Goal: Task Accomplishment & Management: Use online tool/utility

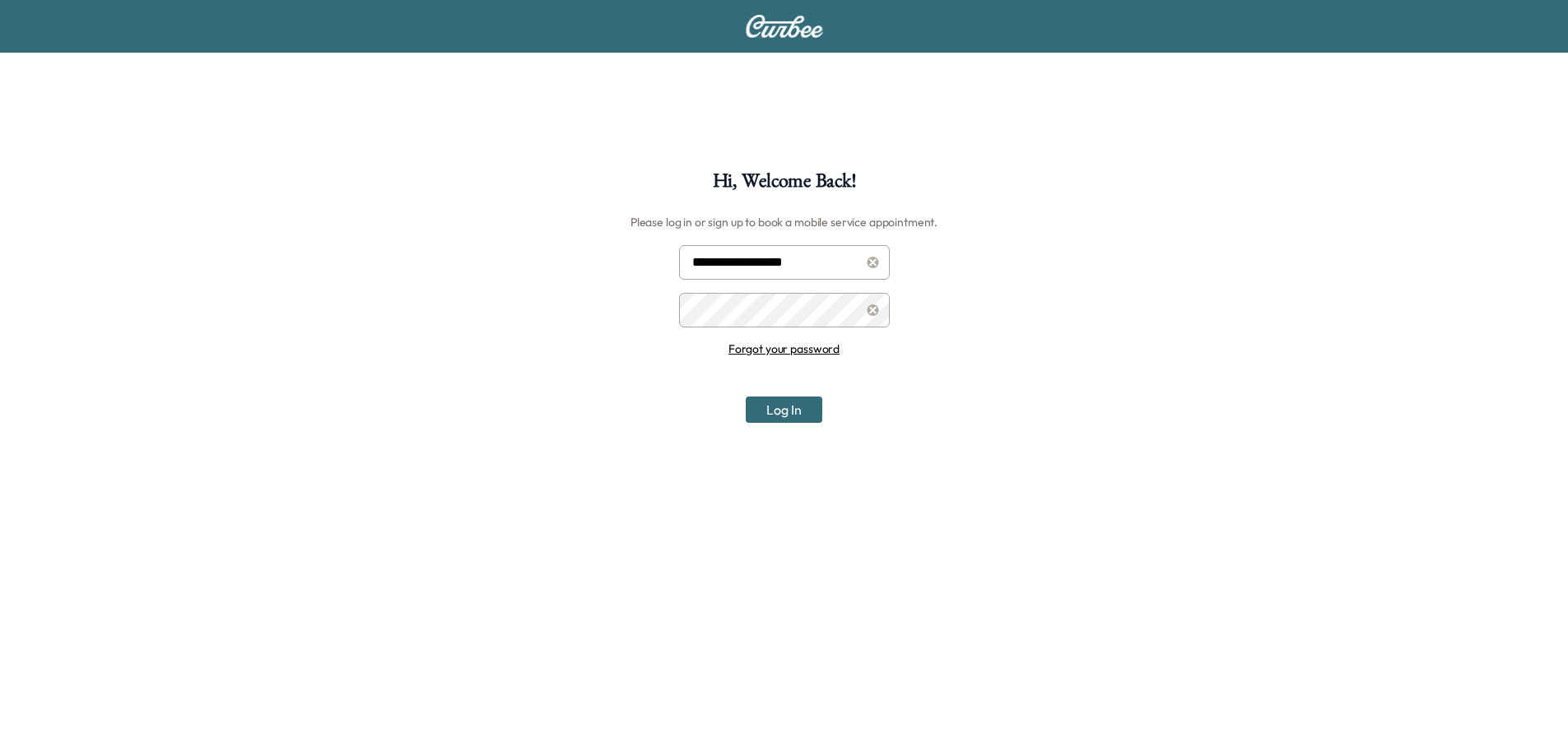
click at [766, 419] on button "Log In" at bounding box center [784, 409] width 77 height 27
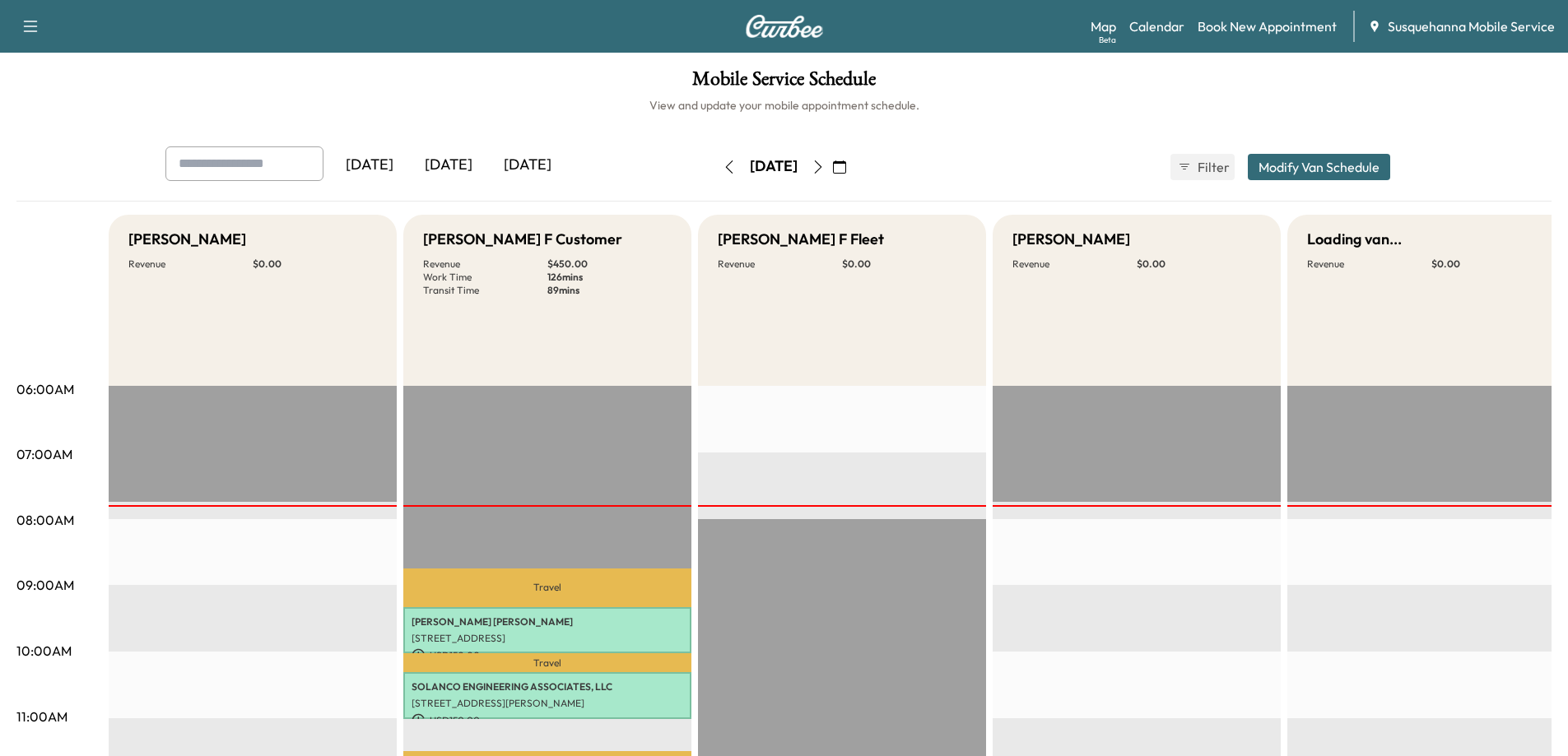
click at [825, 162] on icon "button" at bounding box center [817, 166] width 13 height 13
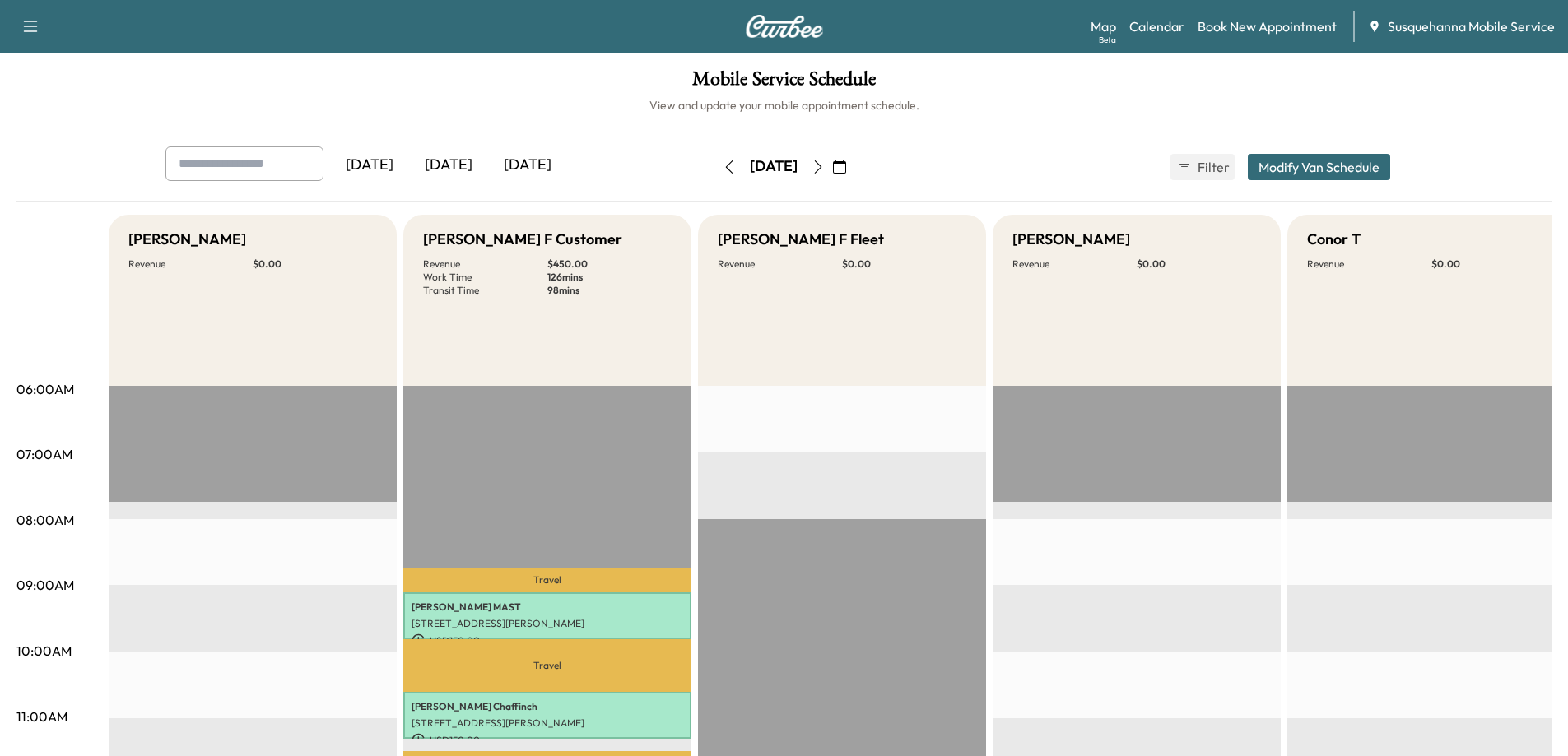
click at [825, 165] on icon "button" at bounding box center [817, 166] width 13 height 13
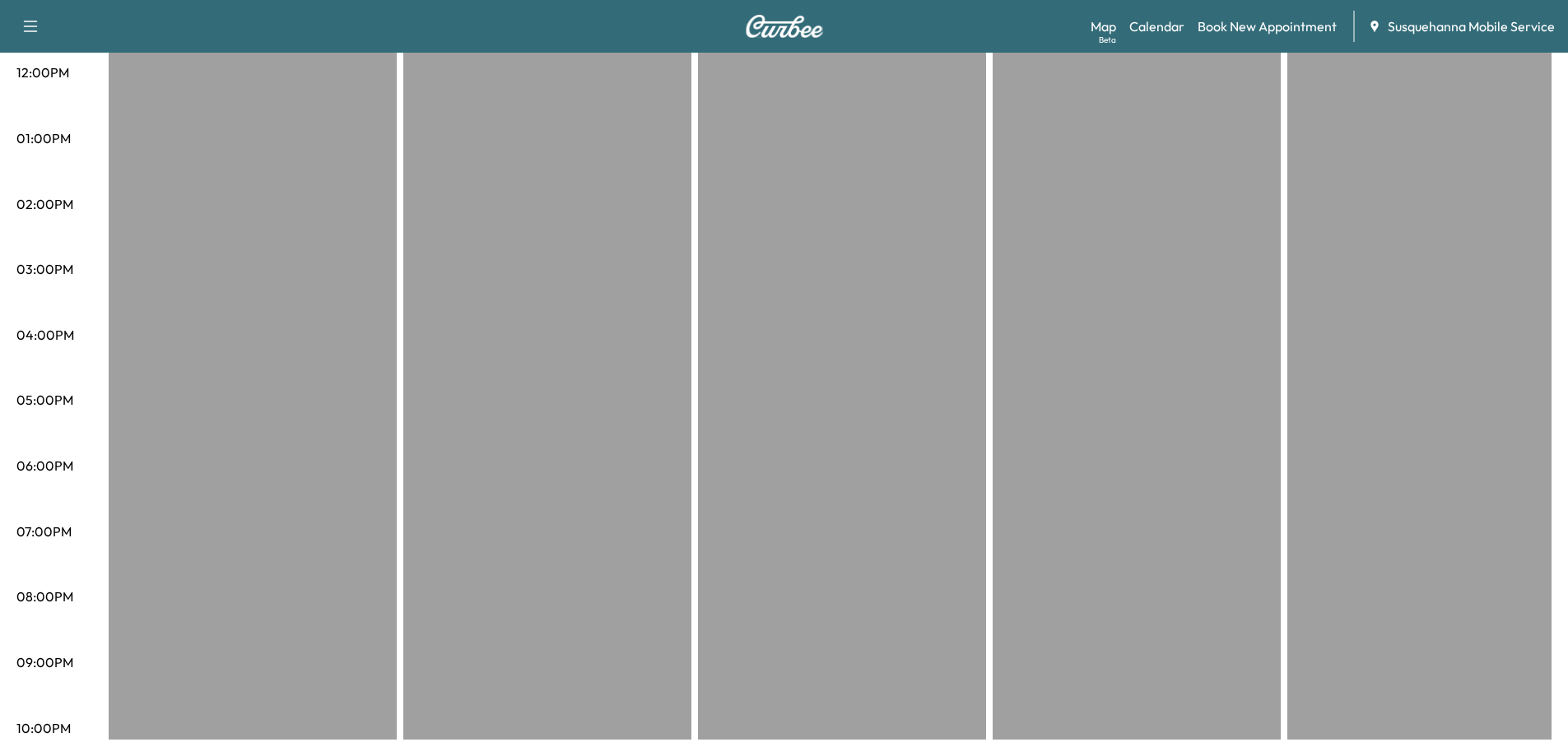
scroll to position [51, 0]
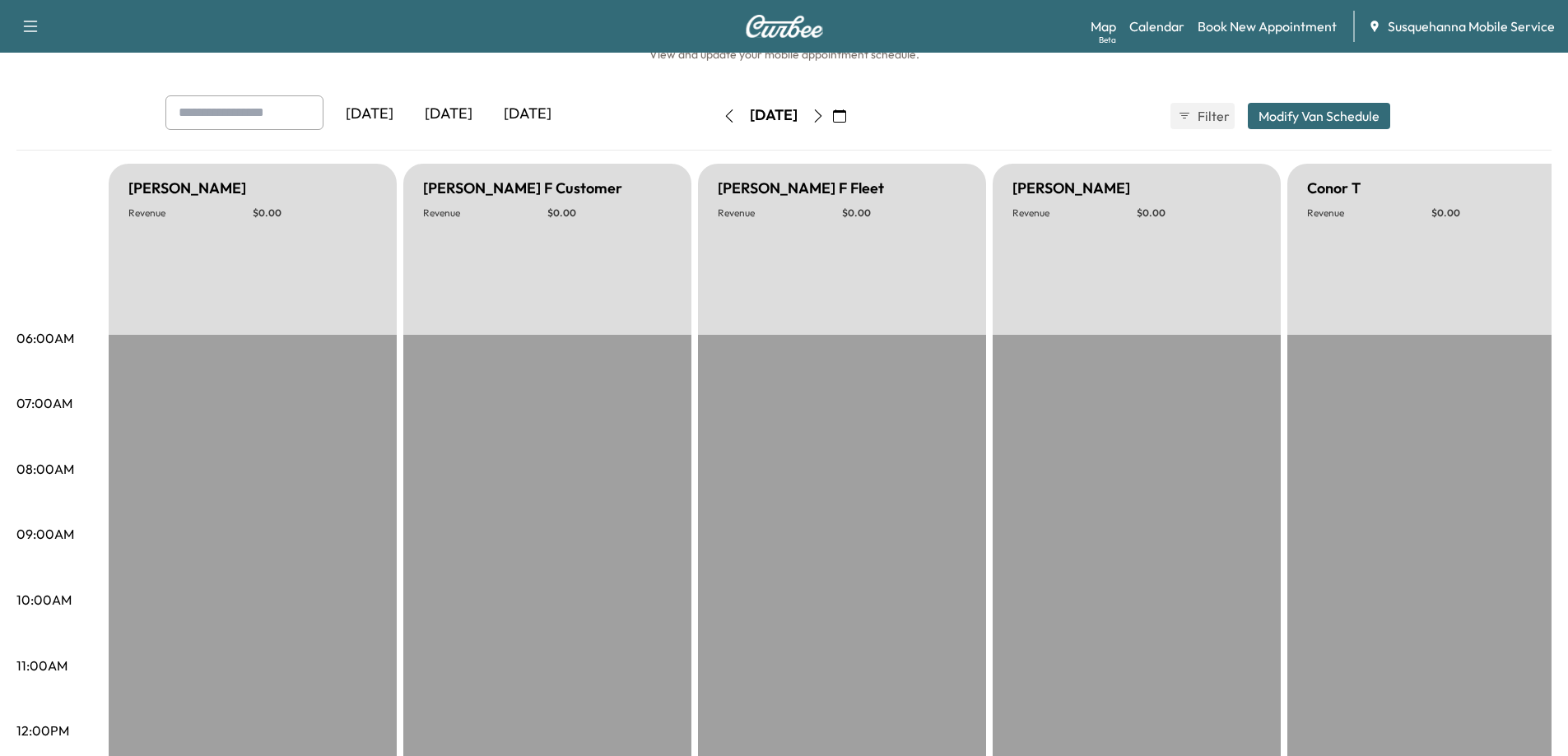
click at [825, 119] on icon "button" at bounding box center [817, 115] width 13 height 13
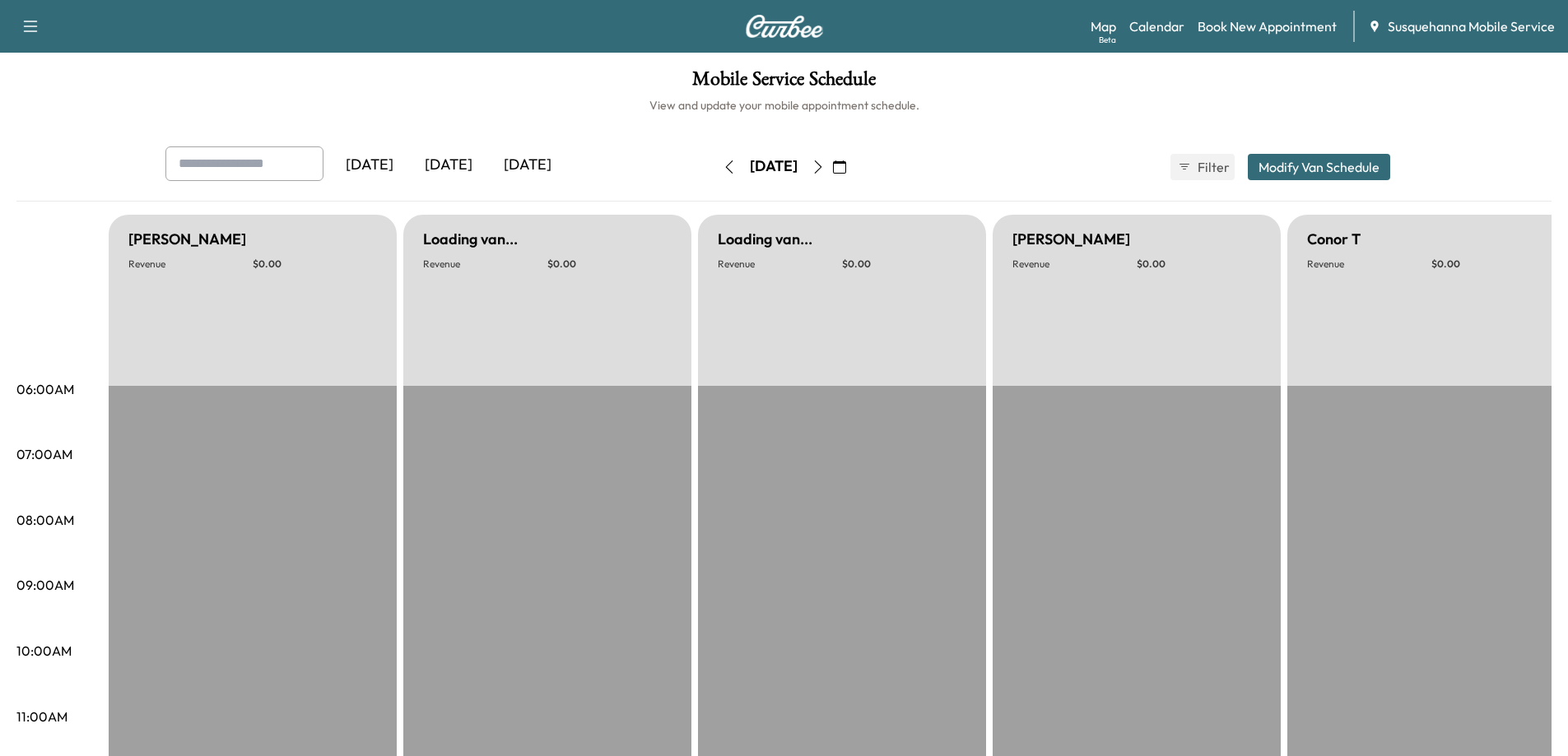
click at [825, 165] on icon "button" at bounding box center [817, 166] width 13 height 13
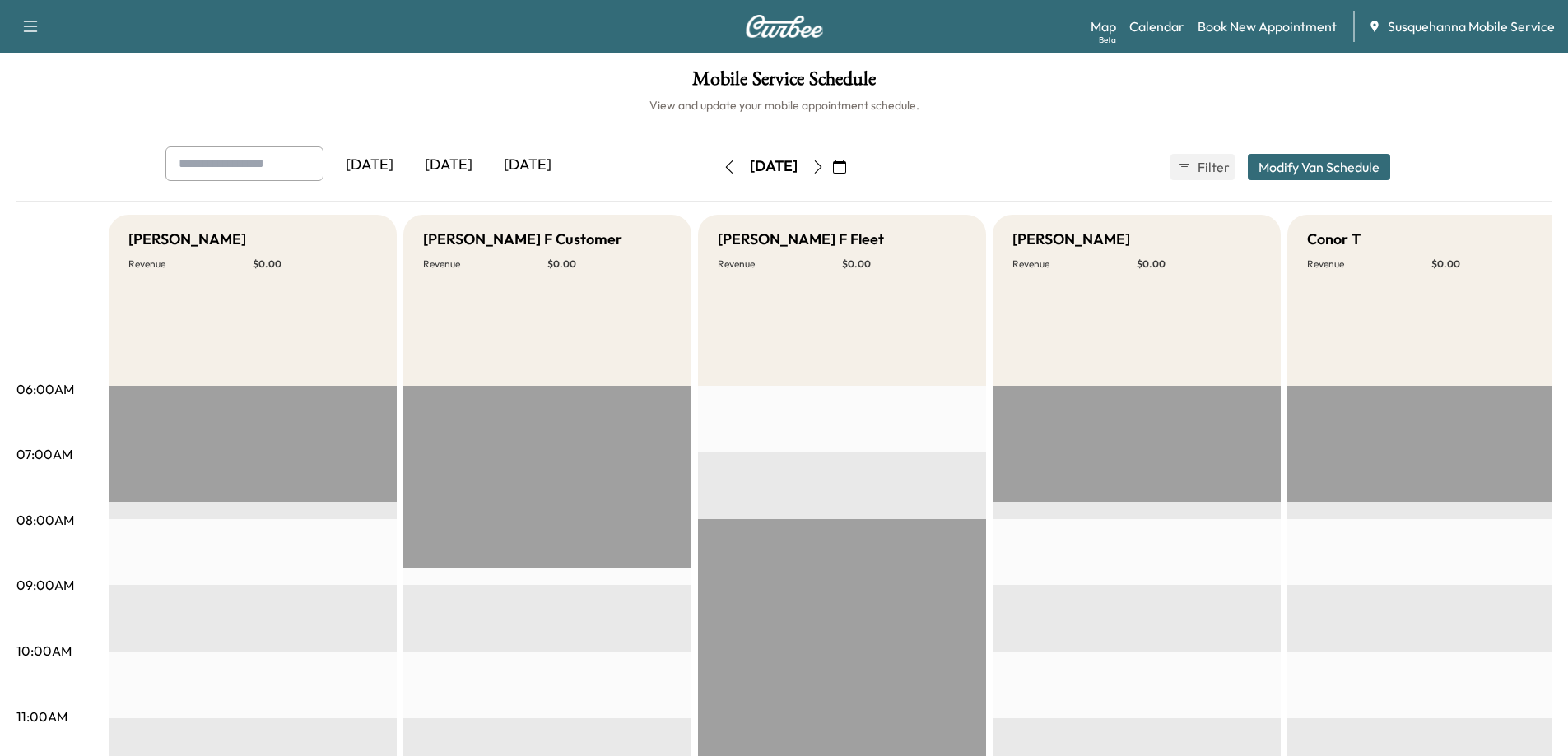
click at [825, 165] on icon "button" at bounding box center [817, 166] width 13 height 13
click at [821, 169] on icon "button" at bounding box center [818, 166] width 8 height 13
click at [825, 167] on icon "button" at bounding box center [817, 166] width 13 height 13
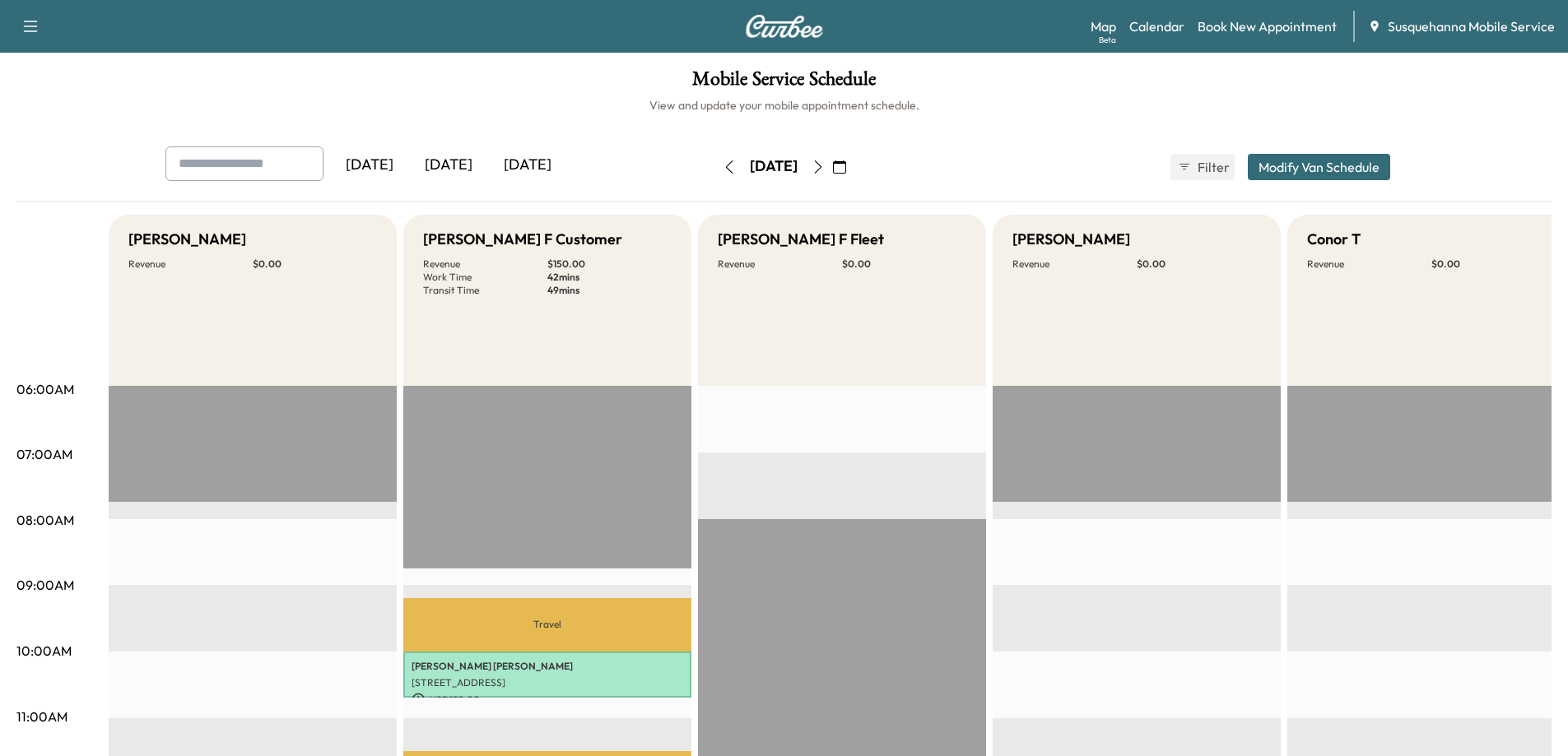
click at [821, 165] on icon "button" at bounding box center [818, 166] width 8 height 13
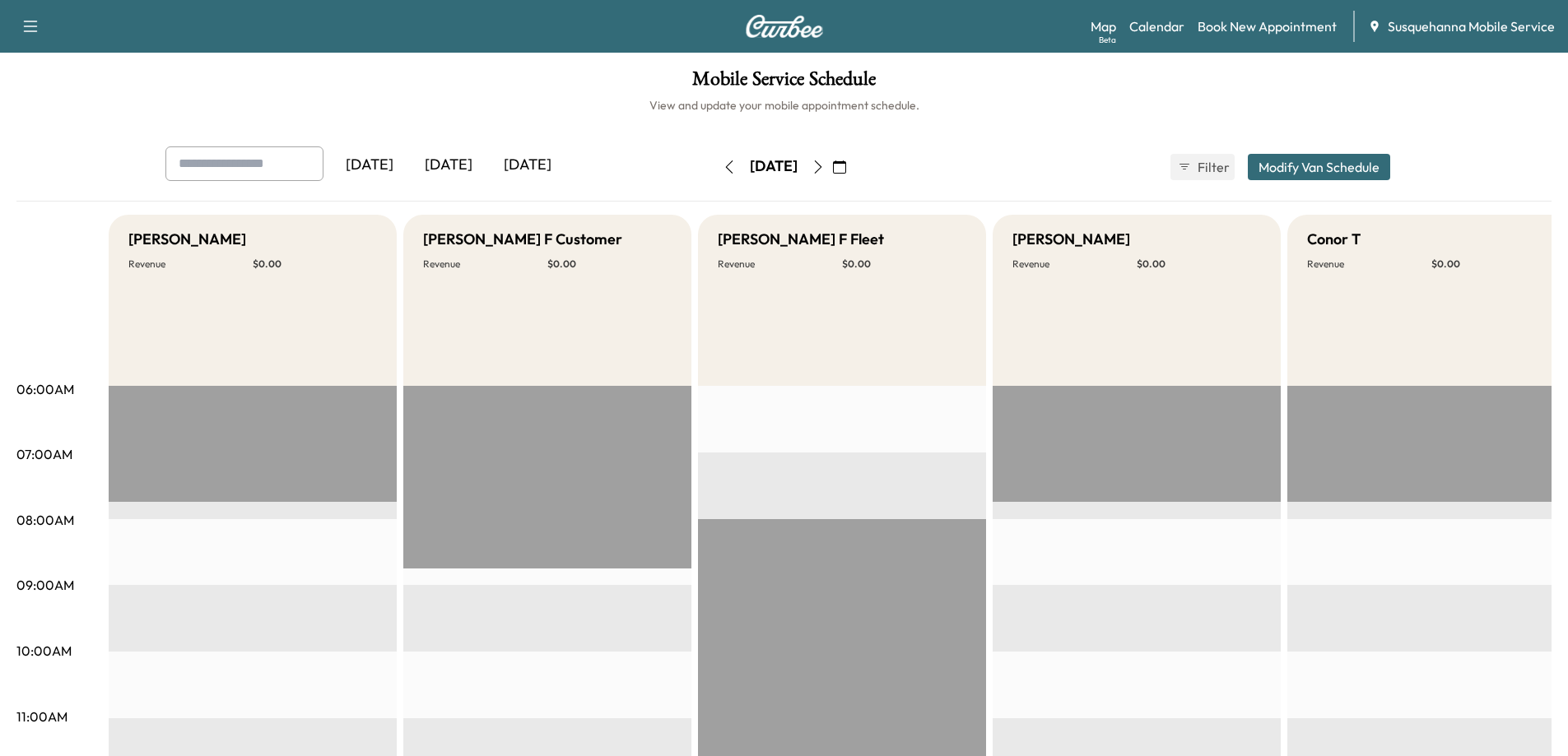
click at [373, 165] on div "[DATE]" at bounding box center [369, 165] width 79 height 38
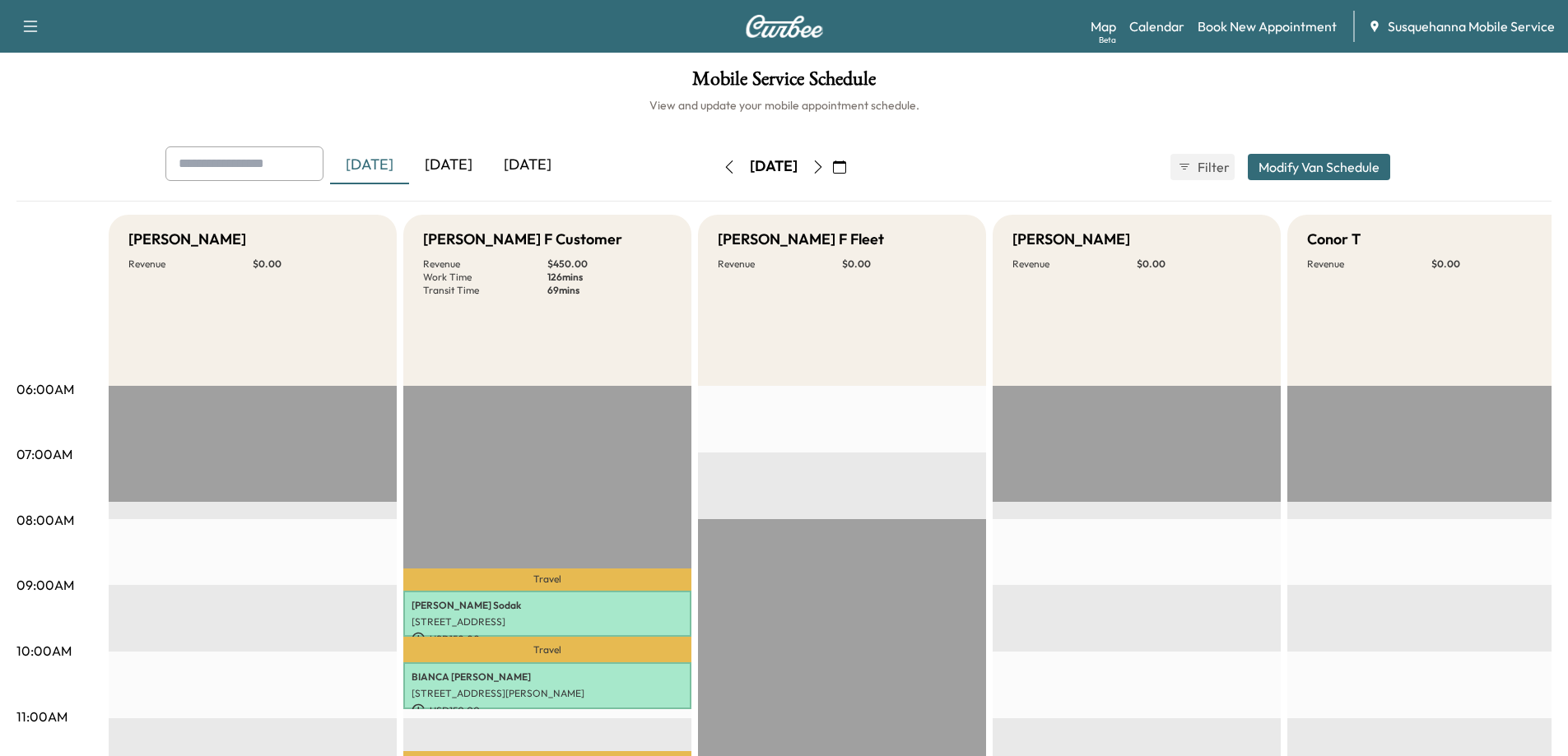
click at [450, 155] on div "[DATE]" at bounding box center [448, 165] width 79 height 38
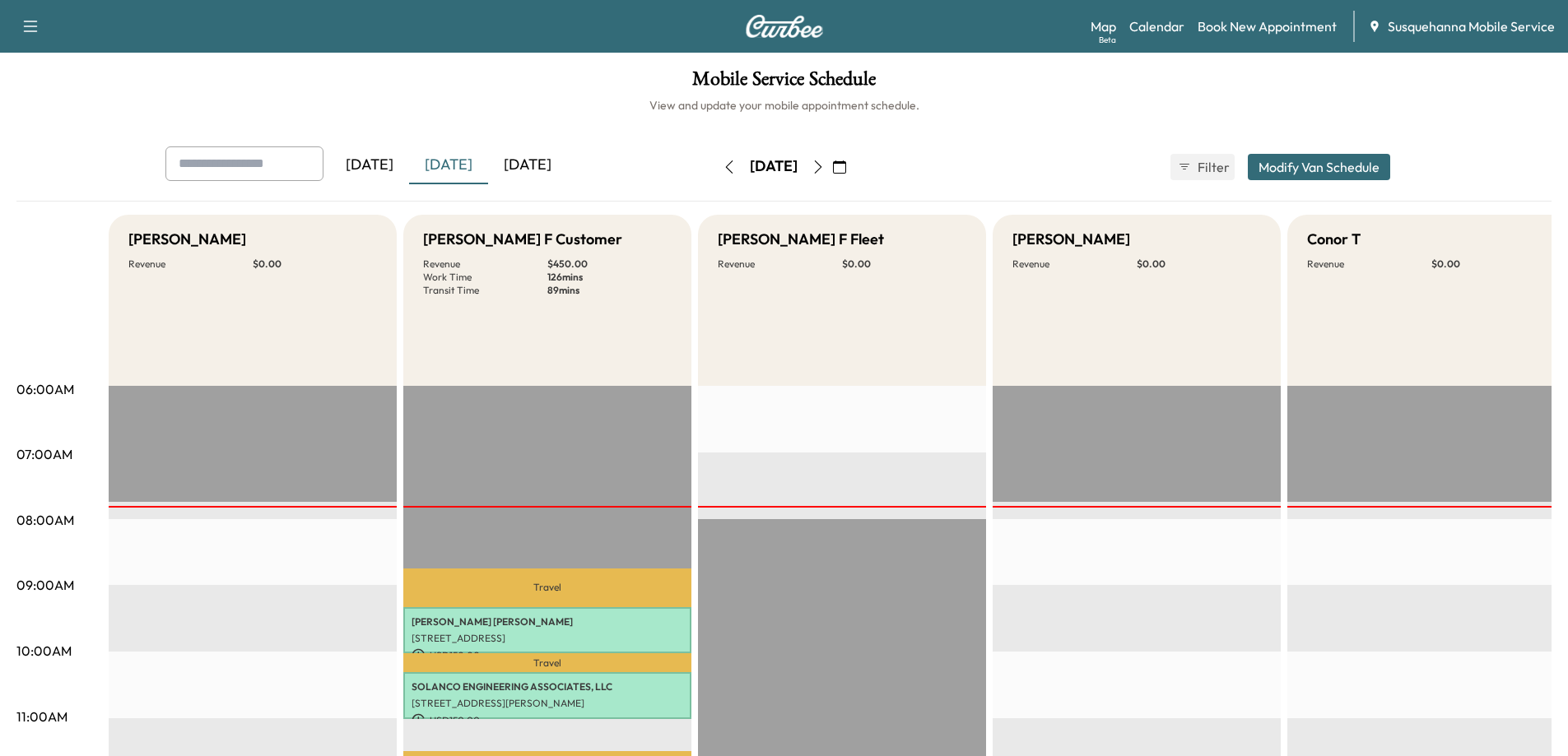
click at [535, 172] on div "[DATE]" at bounding box center [528, 165] width 79 height 38
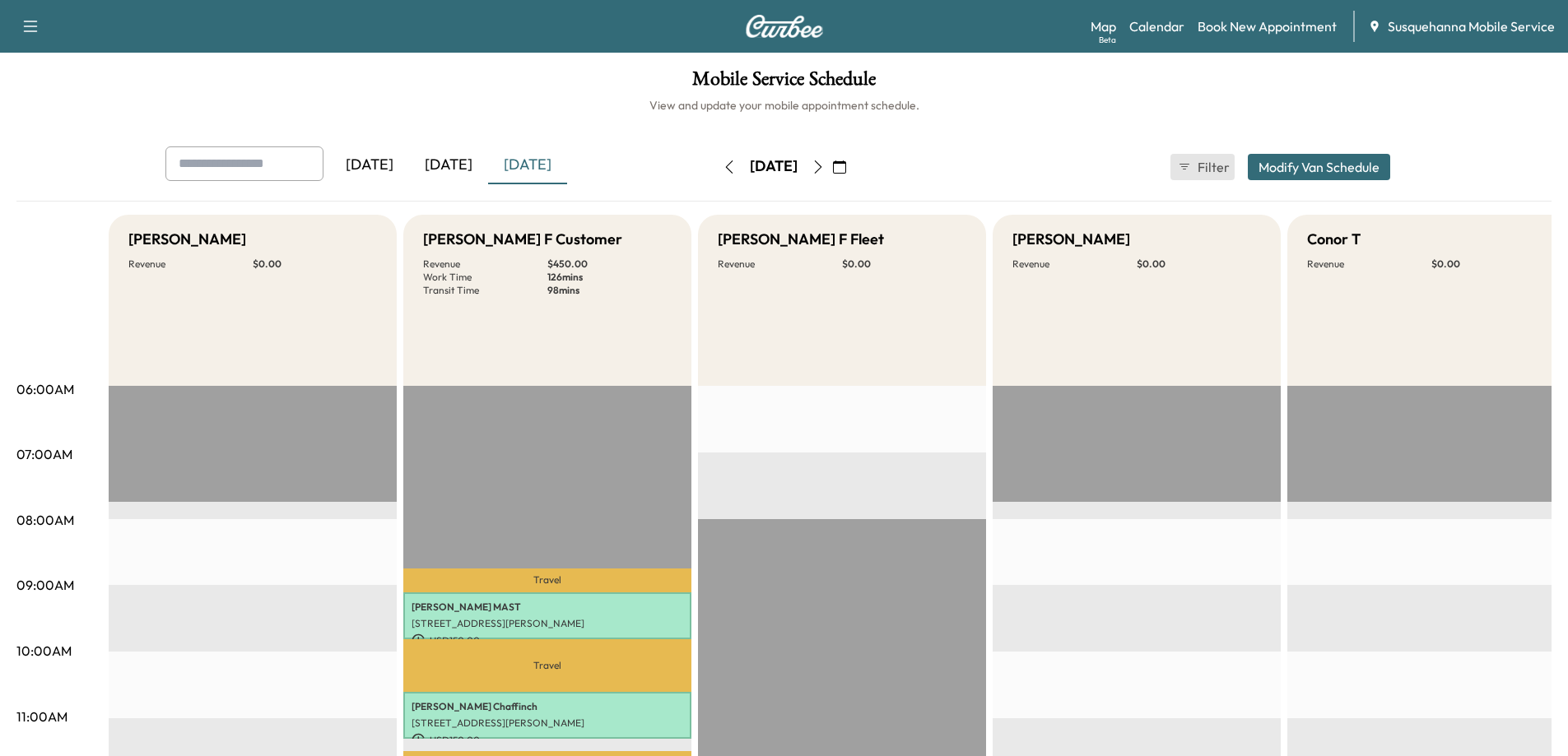
click at [1199, 167] on span "Filter" at bounding box center [1212, 167] width 29 height 20
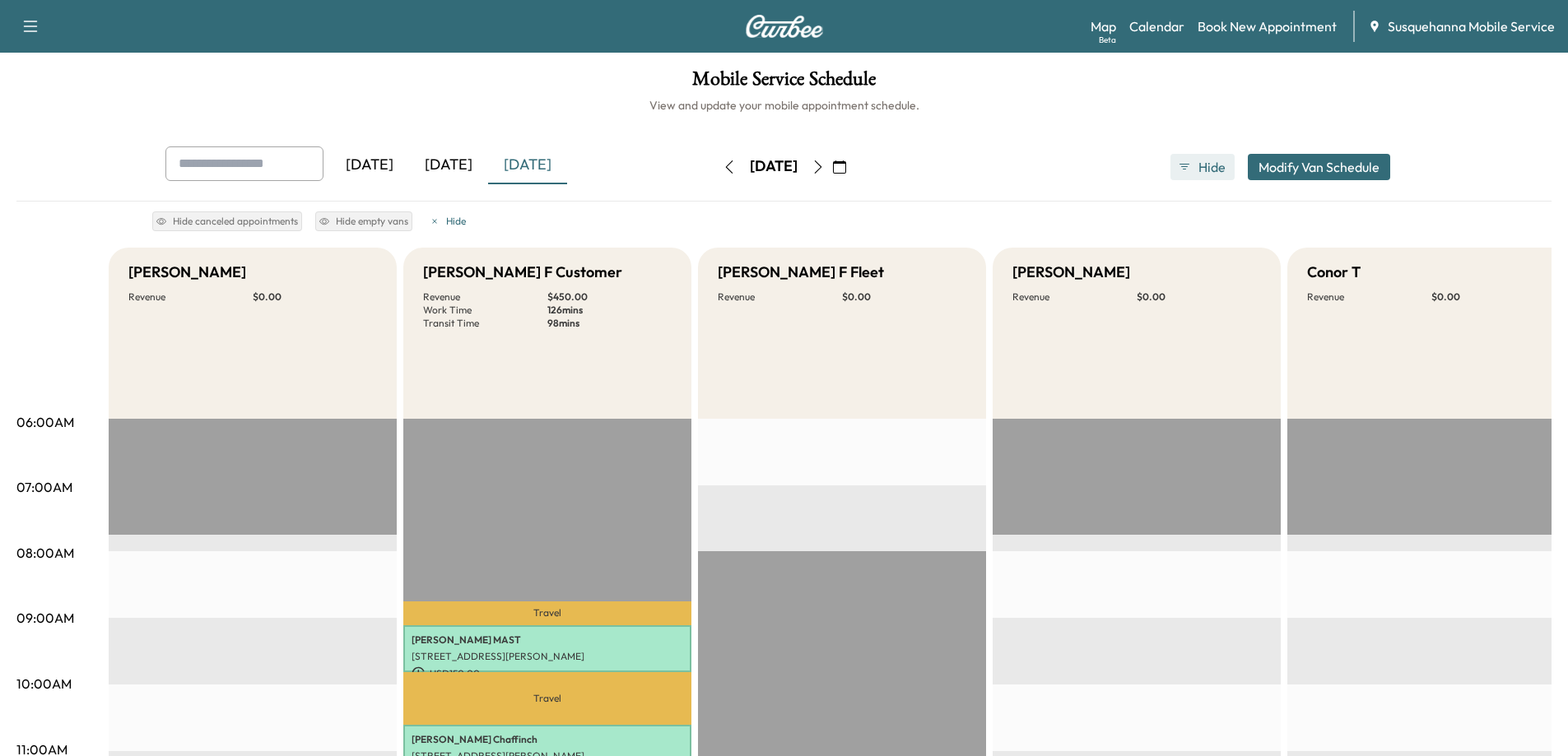
click at [1193, 167] on button "Hide" at bounding box center [1203, 167] width 64 height 27
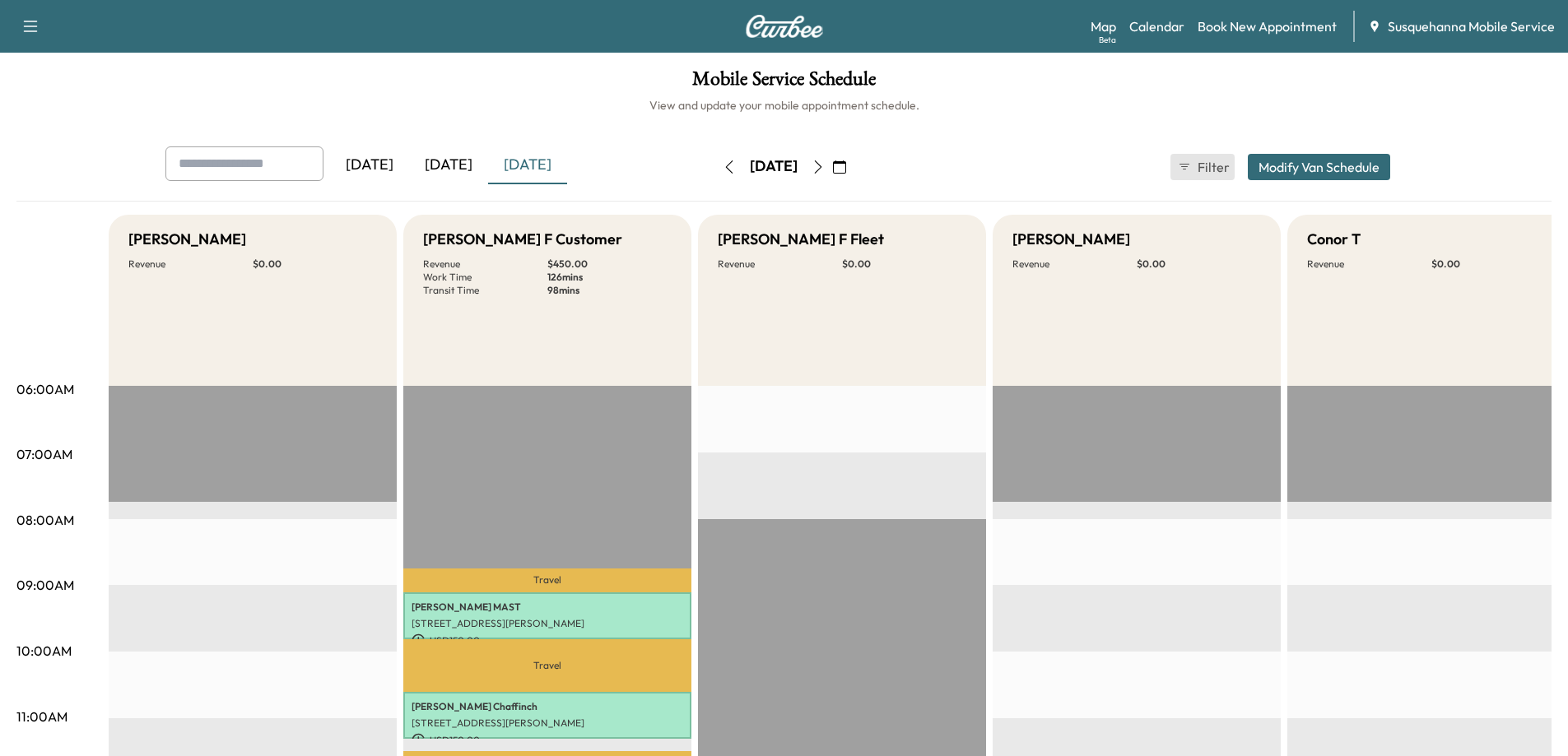
click at [1214, 167] on span "Filter" at bounding box center [1212, 167] width 29 height 20
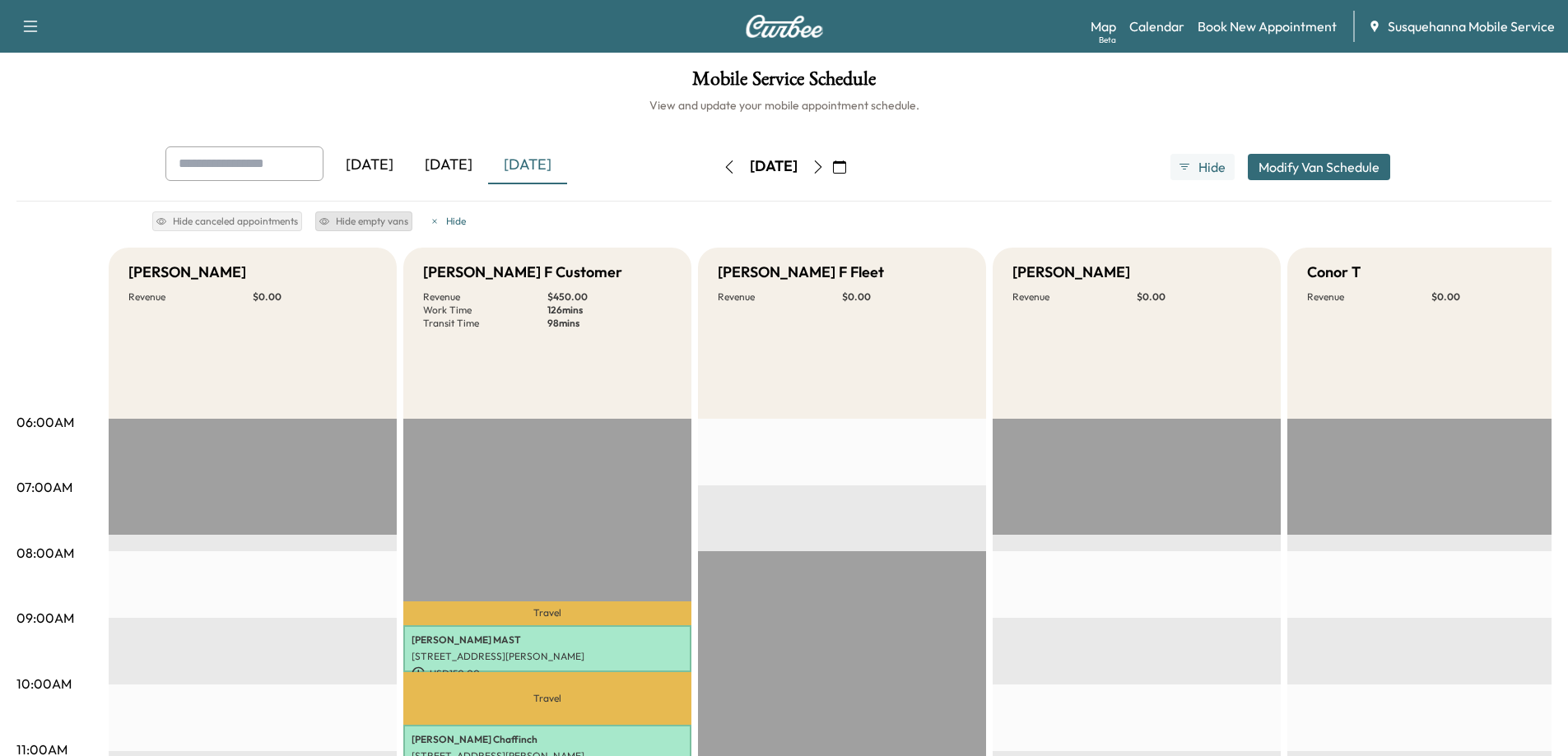
click at [354, 223] on button "Hide empty vans" at bounding box center [364, 221] width 97 height 20
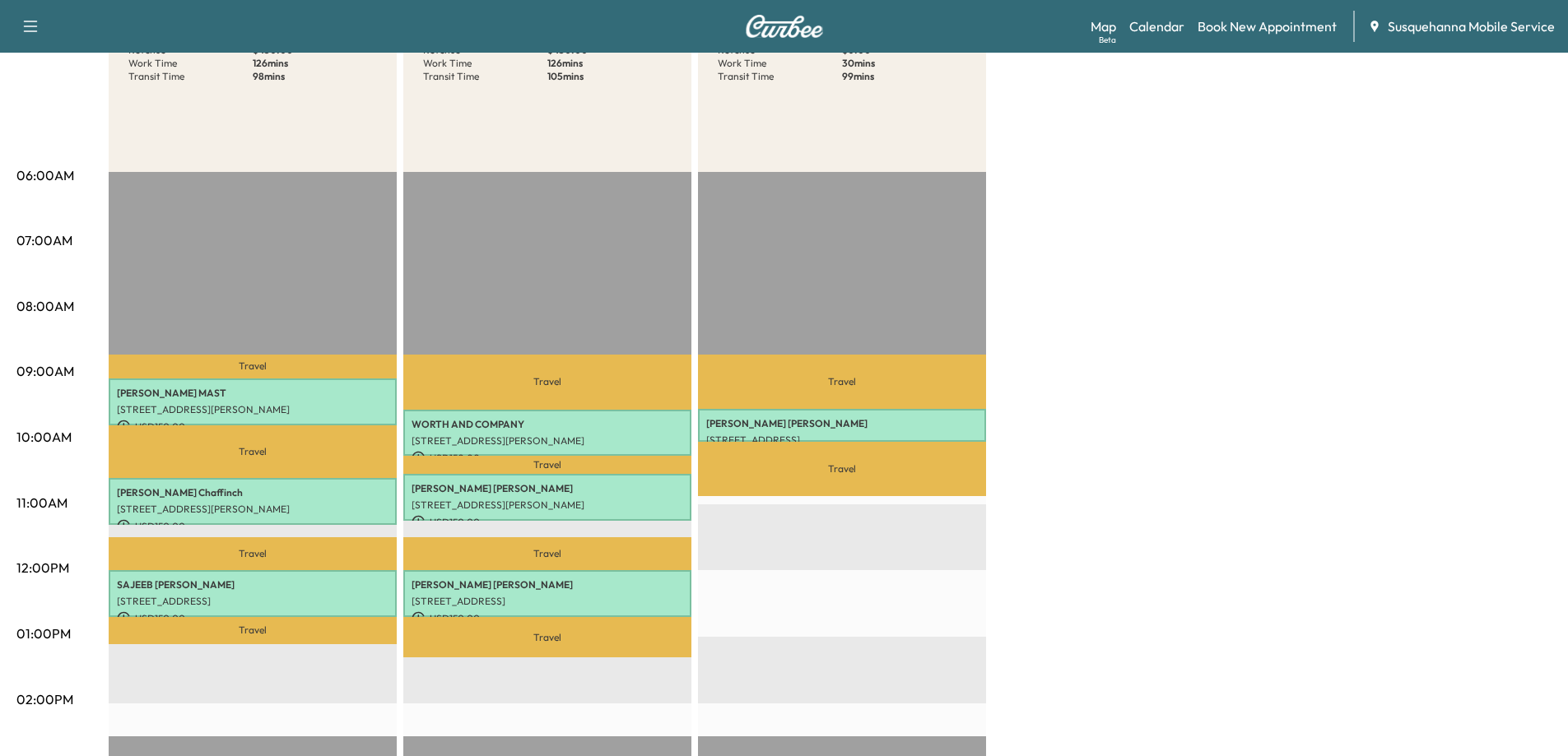
drag, startPoint x: 1210, startPoint y: 311, endPoint x: 1136, endPoint y: 366, distance: 92.2
click at [1210, 312] on div "[PERSON_NAME] F Customer Revenue $ 450.00 Work Time 126 mins Transit Time 98 mi…" at bounding box center [830, 618] width 1443 height 1234
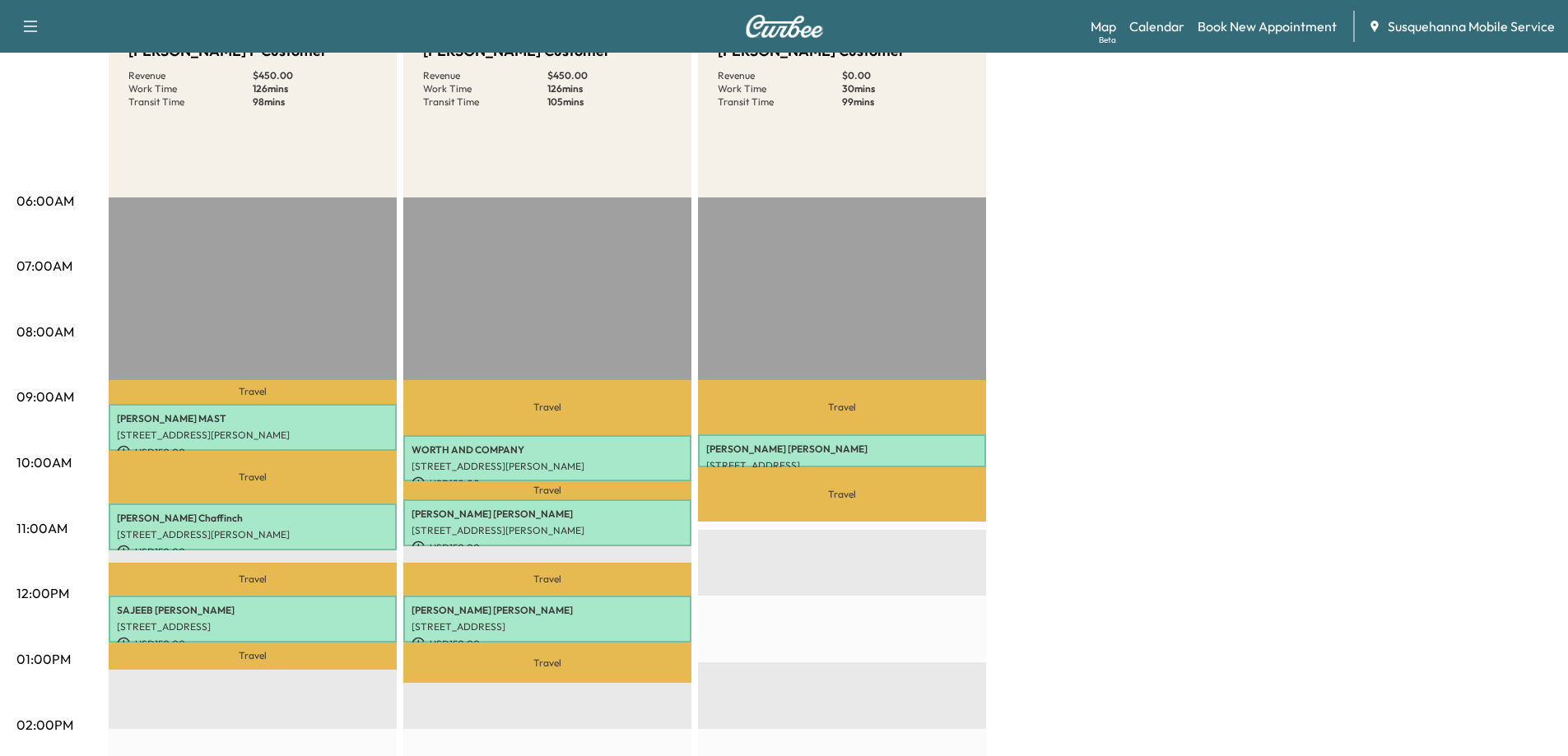
scroll to position [82, 0]
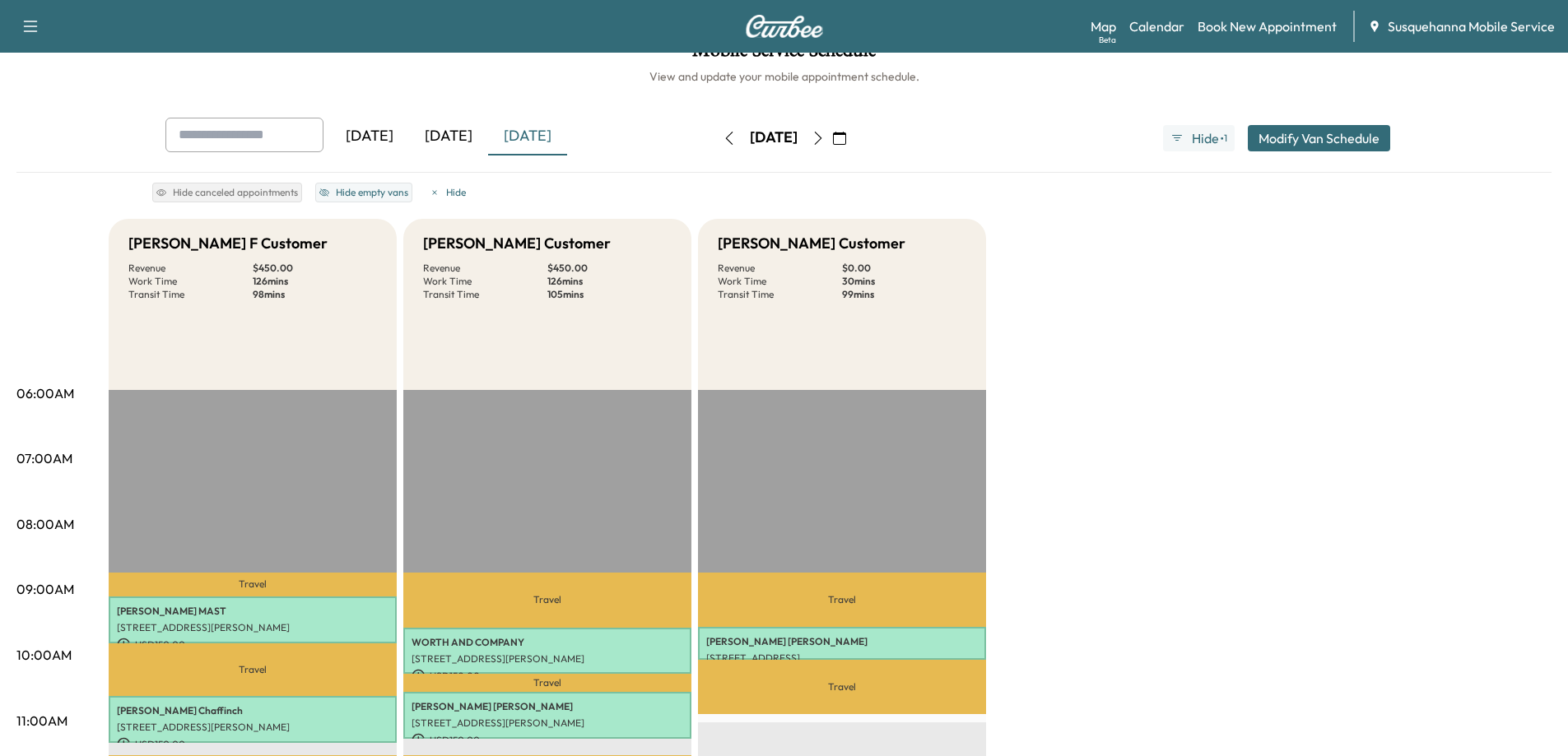
scroll to position [0, 0]
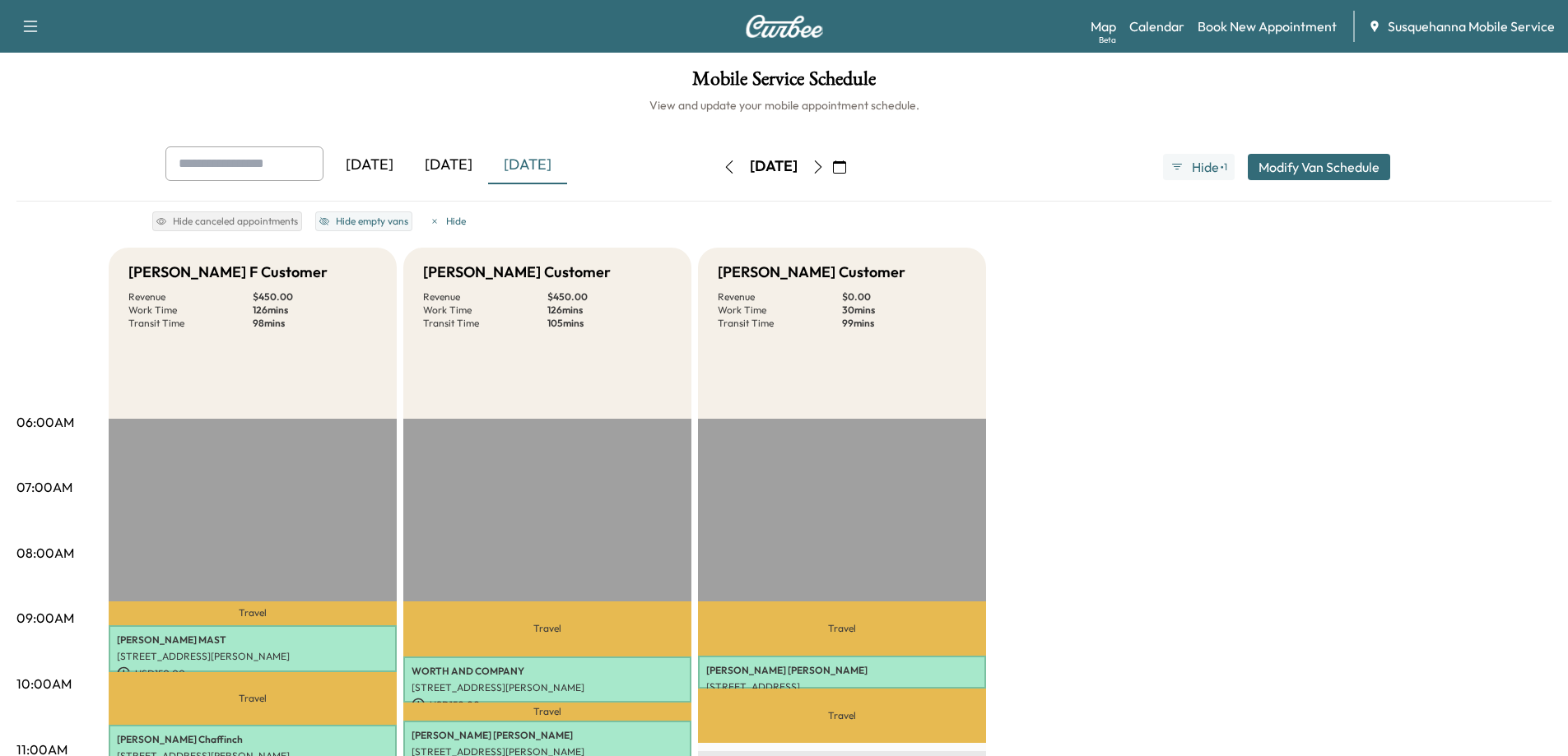
click at [458, 164] on div "[DATE]" at bounding box center [448, 165] width 79 height 38
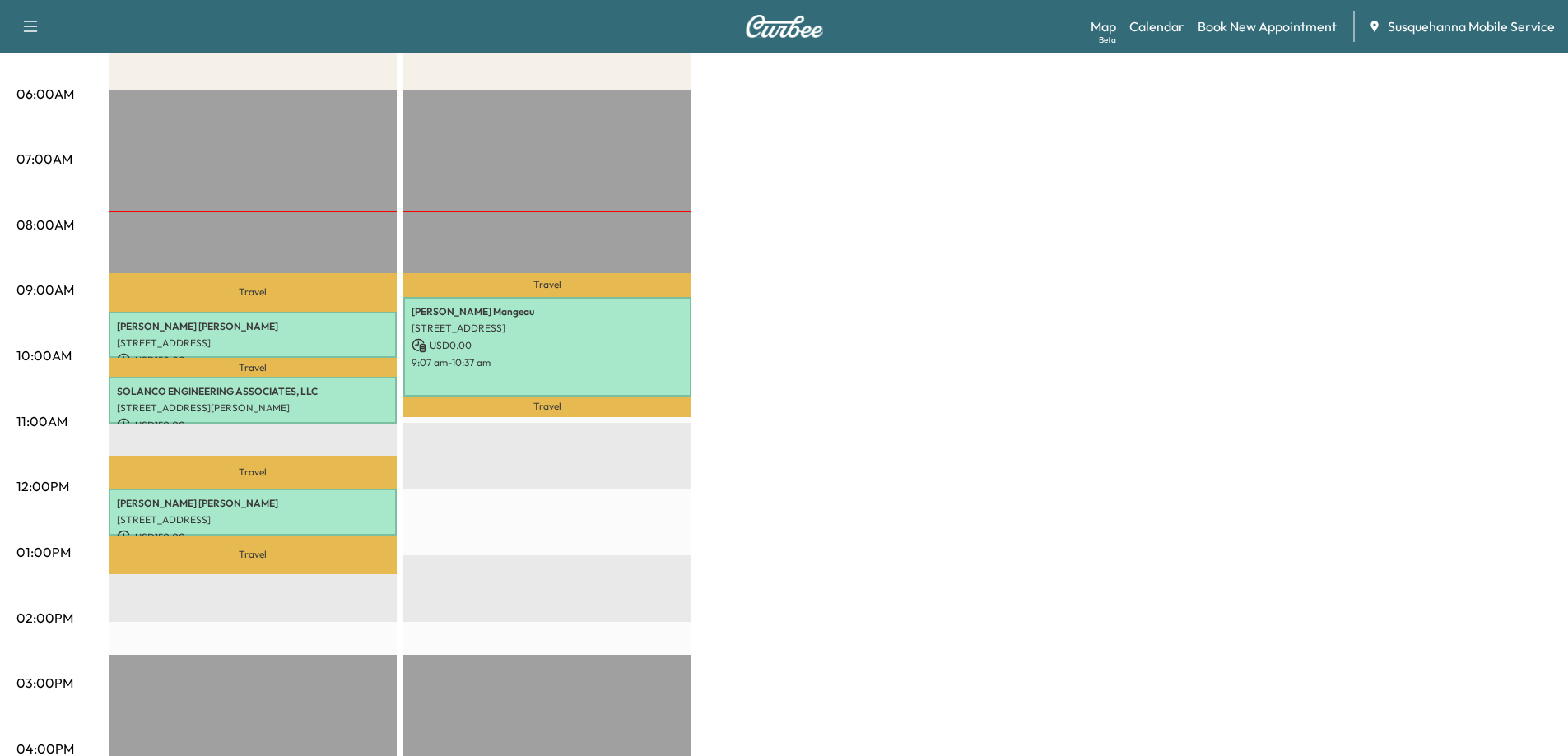
scroll to position [329, 0]
drag, startPoint x: 826, startPoint y: 341, endPoint x: 842, endPoint y: 317, distance: 28.8
click at [828, 340] on div "[PERSON_NAME] F Customer Revenue $ 450.00 Work Time 126 mins Transit Time 89 mi…" at bounding box center [830, 535] width 1443 height 1234
click at [855, 289] on div "[PERSON_NAME] F Customer Revenue $ 450.00 Work Time 126 mins Transit Time 89 mi…" at bounding box center [830, 535] width 1443 height 1234
click at [855, 288] on div "[PERSON_NAME] F Customer Revenue $ 450.00 Work Time 126 mins Transit Time 89 mi…" at bounding box center [830, 535] width 1443 height 1234
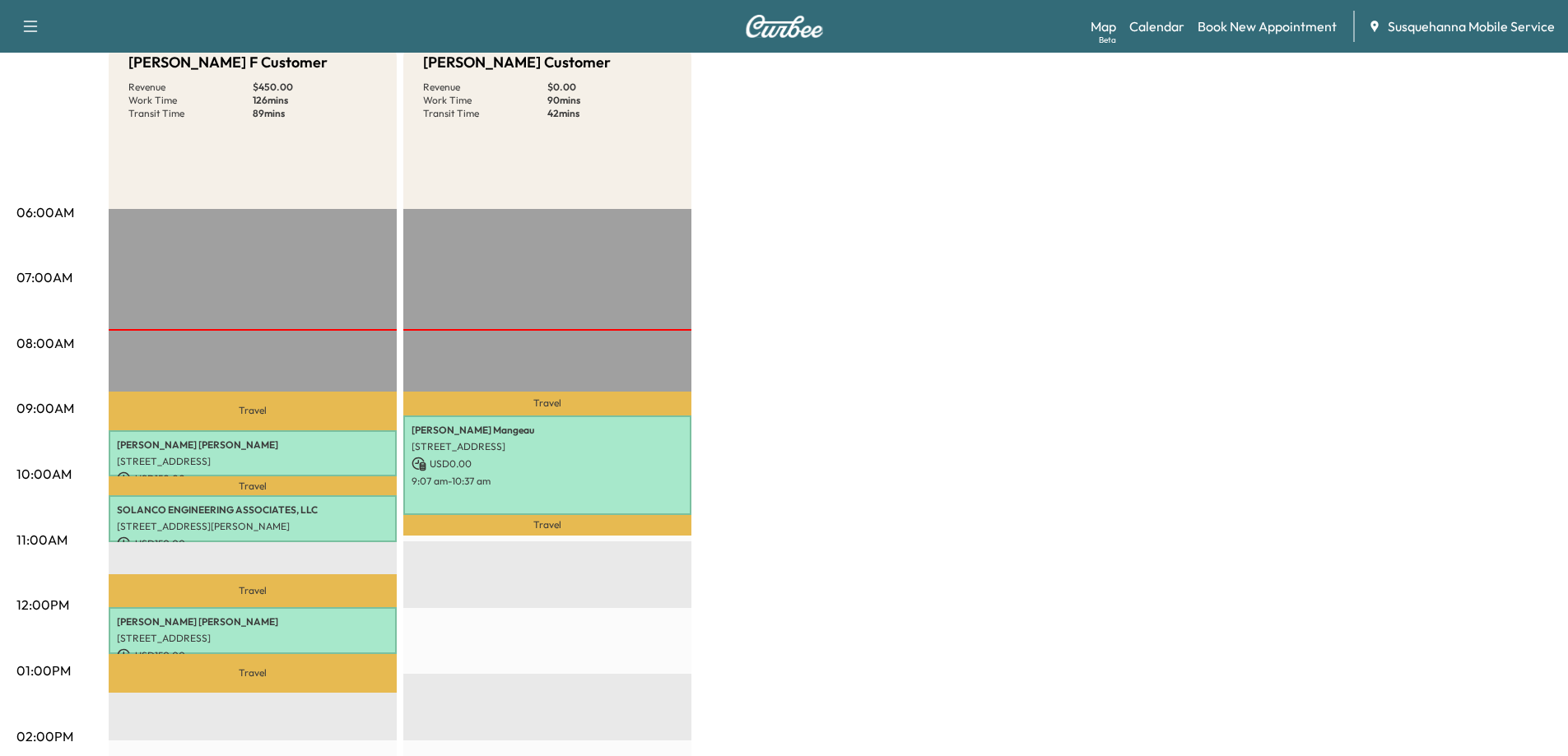
scroll to position [0, 0]
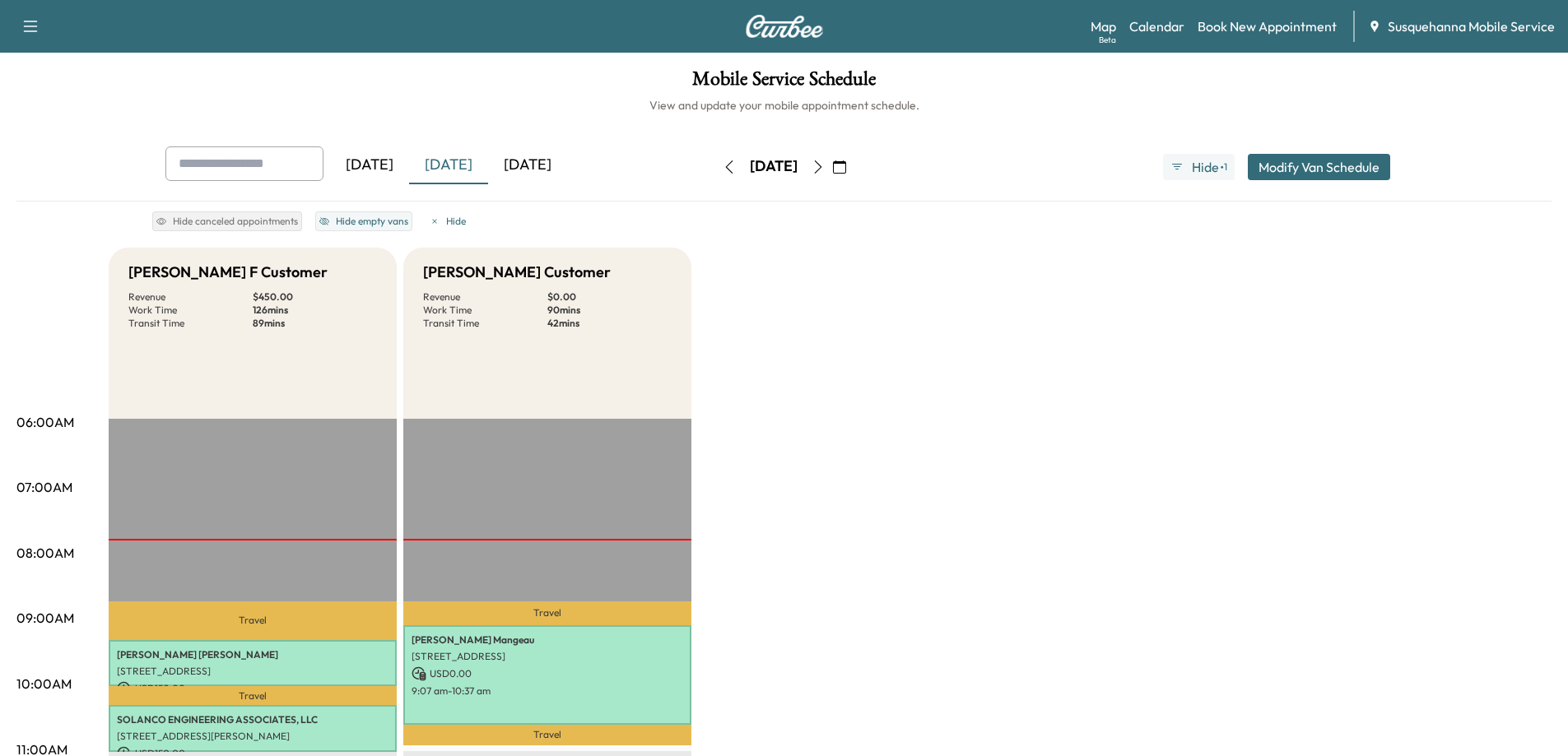
drag, startPoint x: 836, startPoint y: 319, endPoint x: 847, endPoint y: 313, distance: 12.5
drag, startPoint x: 889, startPoint y: 297, endPoint x: 945, endPoint y: 363, distance: 86.6
